Goal: Navigation & Orientation: Find specific page/section

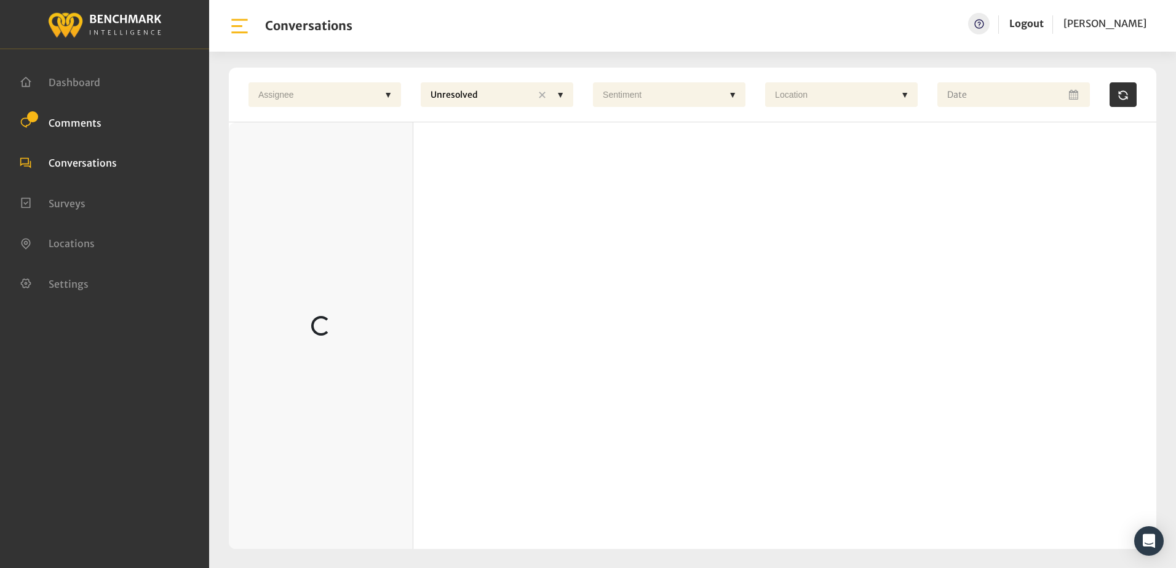
click at [71, 122] on span "Comments" at bounding box center [75, 122] width 53 height 12
click at [98, 119] on span "Comments" at bounding box center [75, 122] width 53 height 12
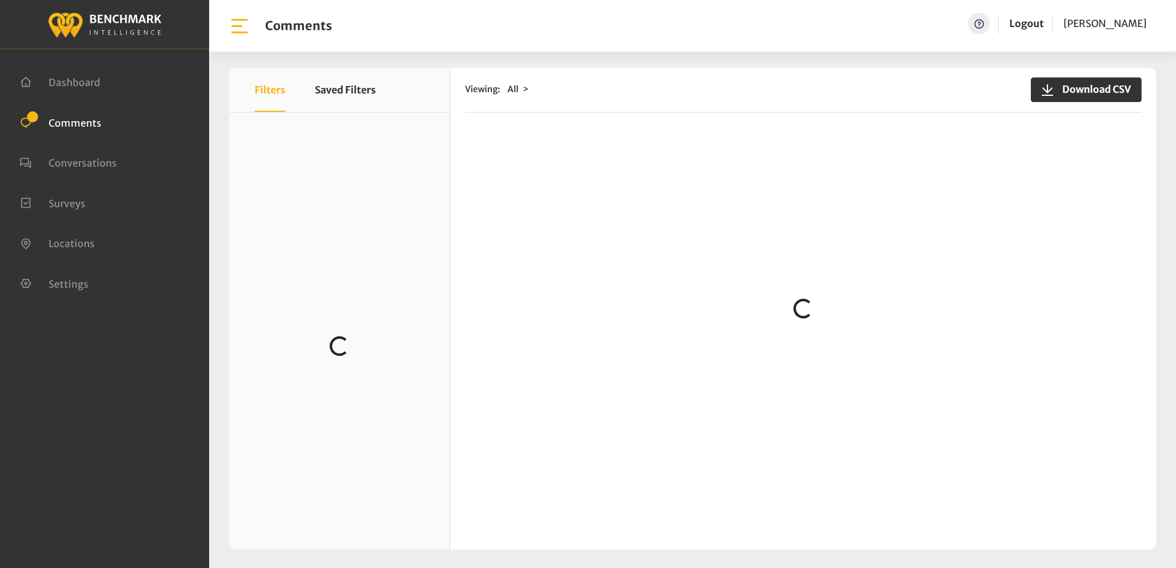
click at [762, 111] on div "Viewing: All Download CSV" at bounding box center [803, 90] width 676 height 45
click at [84, 124] on span "Comments" at bounding box center [75, 122] width 53 height 12
click at [87, 163] on span "Conversations" at bounding box center [83, 163] width 68 height 12
click at [74, 120] on span "Comments" at bounding box center [75, 122] width 53 height 12
click at [79, 119] on span "Comments" at bounding box center [75, 122] width 53 height 12
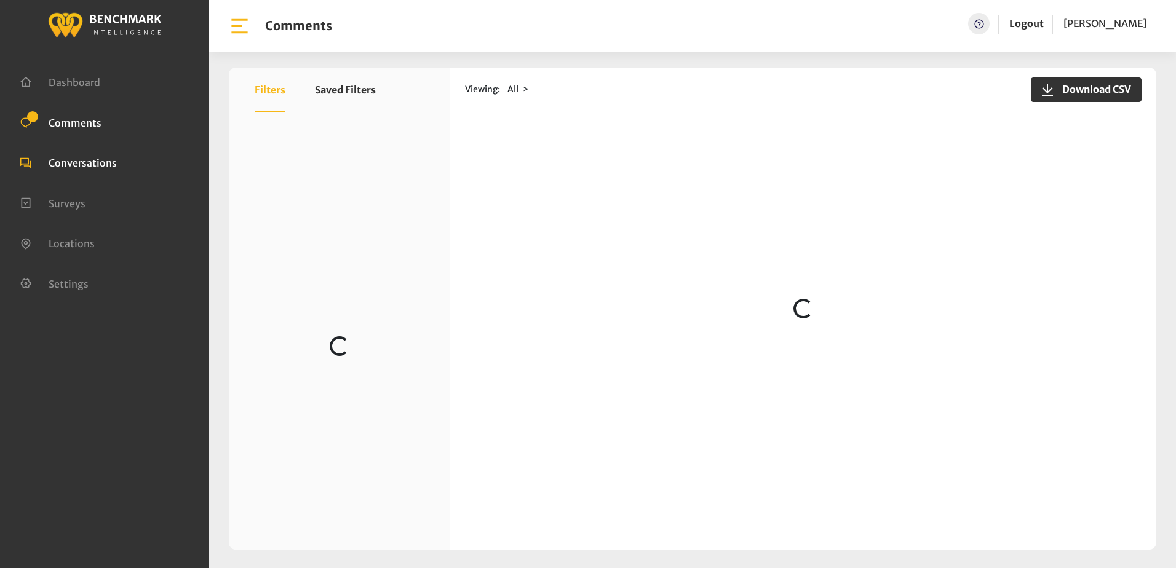
click at [94, 161] on span "Conversations" at bounding box center [83, 163] width 68 height 12
click at [77, 122] on span "Comments" at bounding box center [75, 122] width 53 height 12
click at [61, 285] on span "Settings" at bounding box center [69, 283] width 40 height 12
click at [73, 125] on span "Comments" at bounding box center [75, 122] width 53 height 12
